Goal: Task Accomplishment & Management: Complete application form

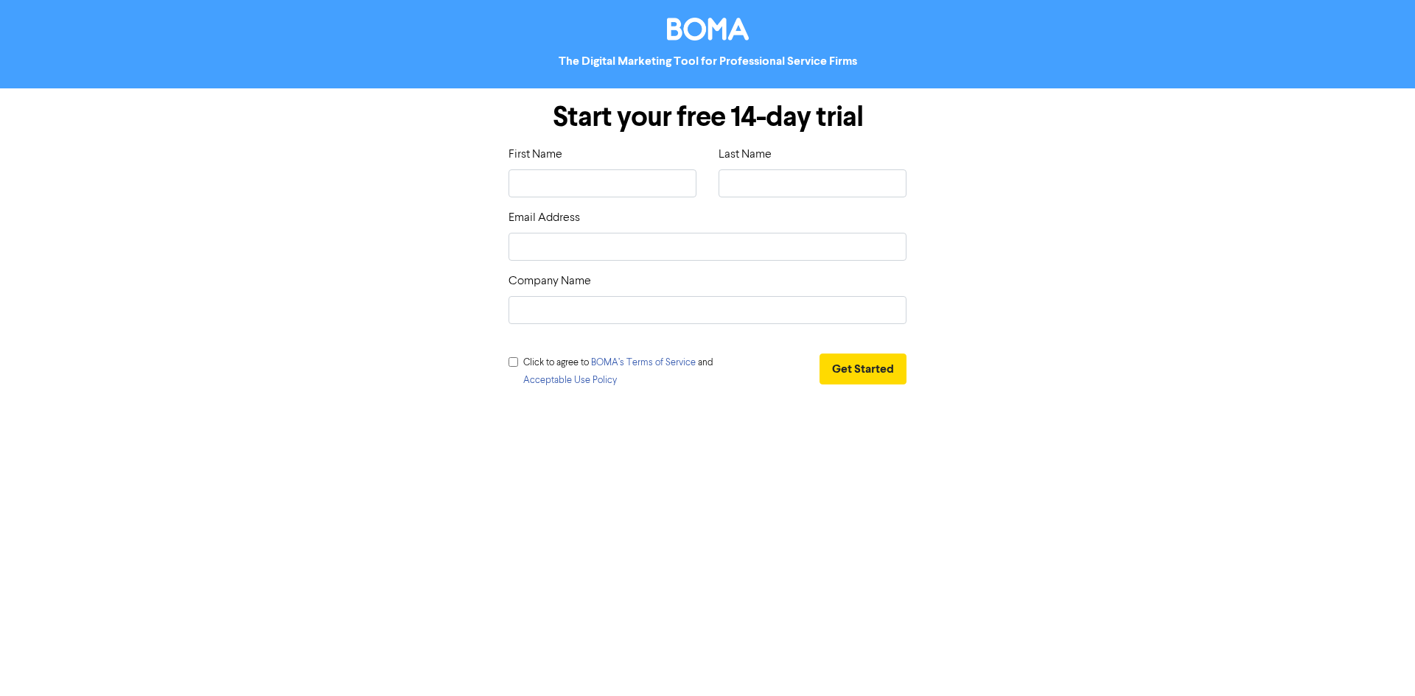
type input "[PERSON_NAME]"
type input "[EMAIL_ADDRESS][DOMAIN_NAME]"
click at [684, 315] on input "text" at bounding box center [707, 310] width 398 height 28
type input "Doctor Financials"
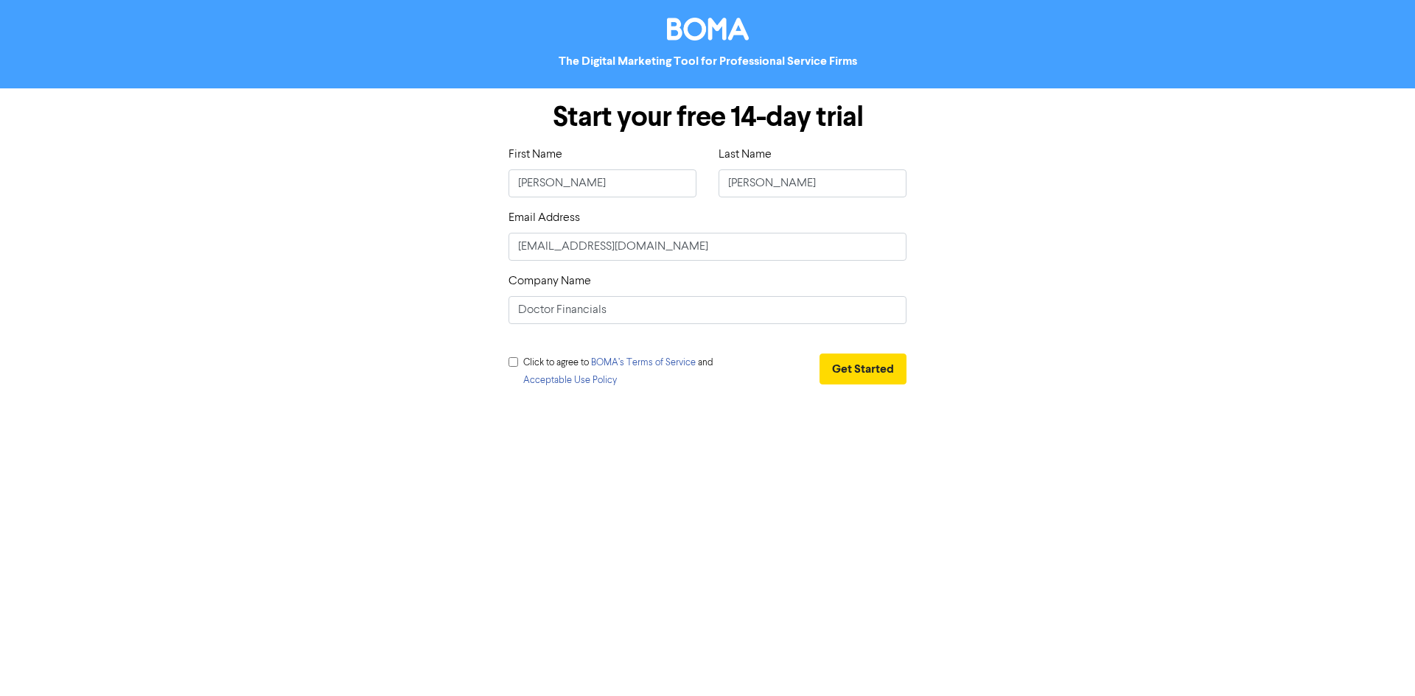
click at [512, 363] on input "checkbox" at bounding box center [513, 362] width 10 height 10
checkbox input "true"
click at [849, 373] on button "Get Started" at bounding box center [862, 369] width 87 height 31
